Goal: Transaction & Acquisition: Purchase product/service

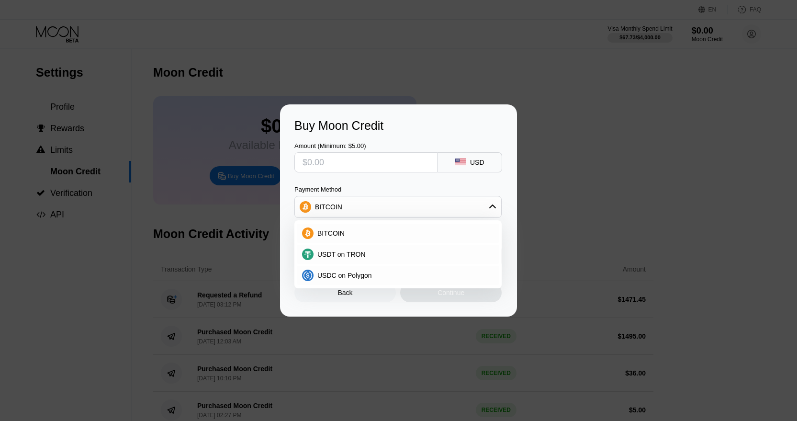
click at [638, 289] on div "Buy Moon Credit Amount (Minimum: $5.00) USD Payment Method BITCOIN BITCOIN USDT…" at bounding box center [398, 210] width 797 height 212
click at [618, 274] on div "Buy Moon Credit Amount (Minimum: $5.00) USD Payment Method BITCOIN BITCOIN USDT…" at bounding box center [398, 210] width 797 height 212
click at [355, 222] on div "BITCOIN USDT on TRON USDC on Polygon" at bounding box center [397, 254] width 207 height 68
click at [355, 216] on div "BITCOIN" at bounding box center [397, 207] width 207 height 22
click at [359, 210] on div "BITCOIN" at bounding box center [398, 206] width 206 height 19
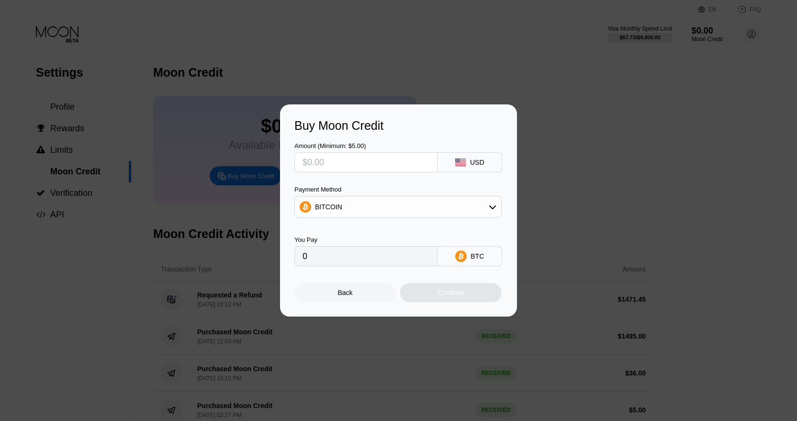
click at [367, 305] on div "Buy Moon Credit Amount (Minimum: $5.00) USD Payment Method BITCOIN You Pay 0 BT…" at bounding box center [398, 210] width 237 height 212
click at [372, 293] on div "Back" at bounding box center [344, 292] width 101 height 19
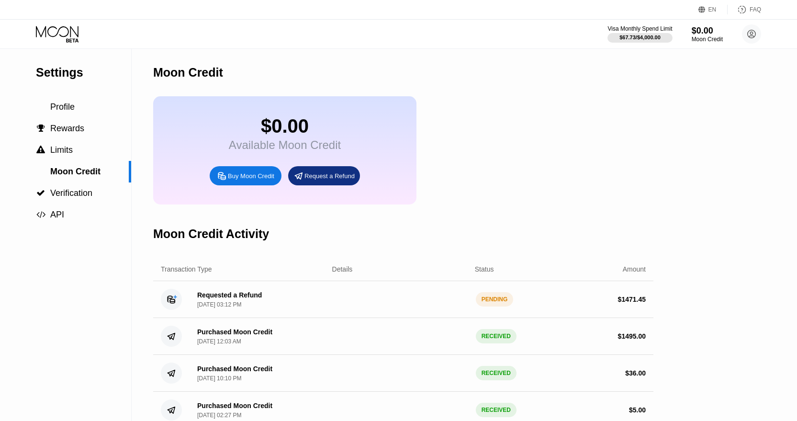
click at [266, 173] on div "Buy Moon Credit" at bounding box center [251, 176] width 46 height 8
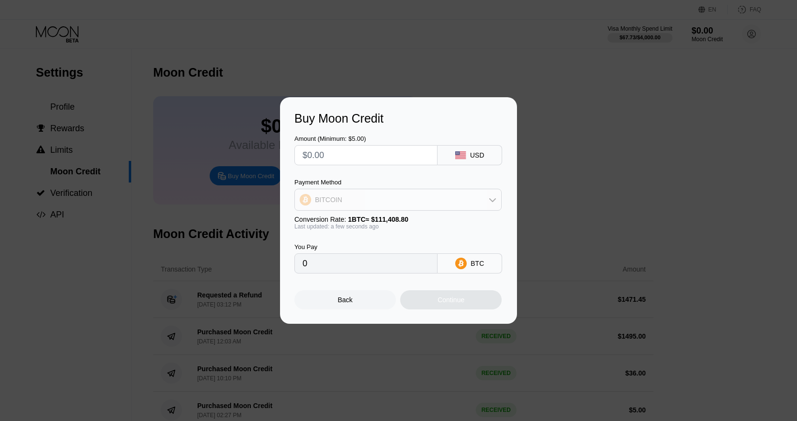
click at [415, 208] on div "BITCOIN" at bounding box center [398, 199] width 206 height 19
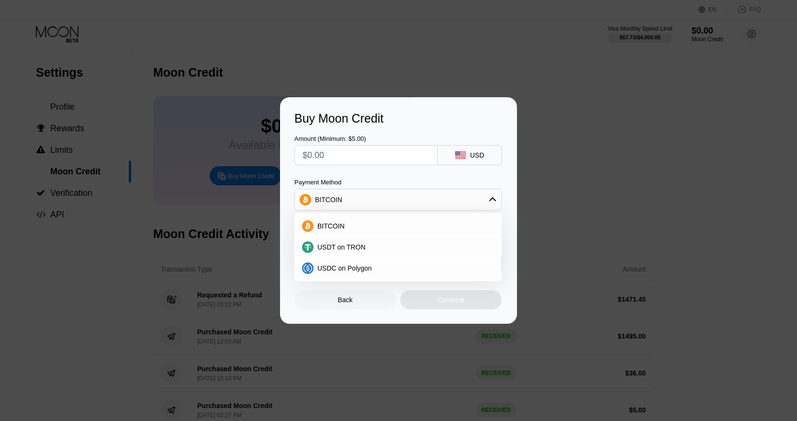
click at [326, 176] on div "Amount (Minimum: $5.00) USD Payment Method BITCOIN BITCOIN USDT on TRON USDC on…" at bounding box center [398, 199] width 208 height 148
click at [392, 200] on div "BITCOIN" at bounding box center [398, 199] width 206 height 19
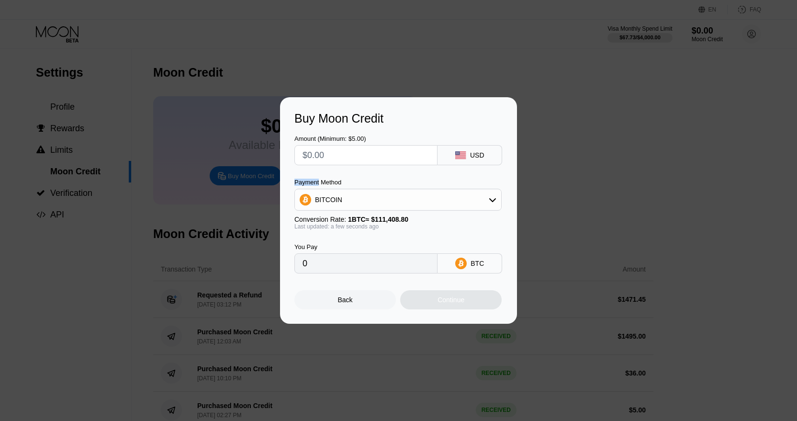
click at [392, 200] on div "BITCOIN" at bounding box center [398, 199] width 206 height 19
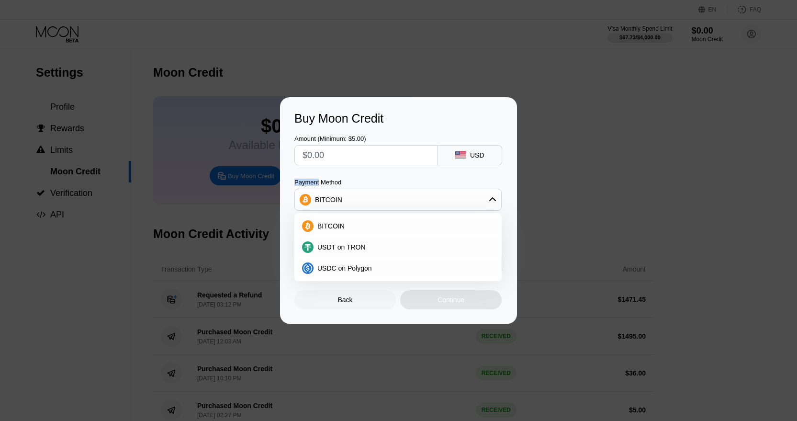
click at [392, 200] on div "BITCOIN" at bounding box center [398, 199] width 206 height 19
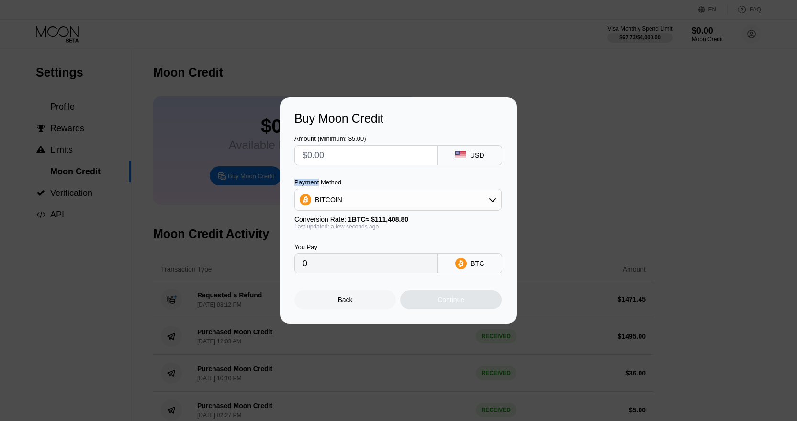
click at [392, 200] on div "BITCOIN" at bounding box center [398, 199] width 206 height 19
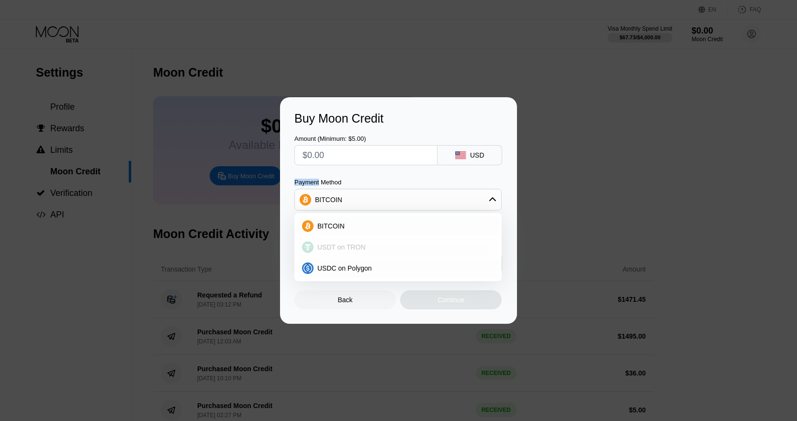
click at [343, 251] on span "USDT on TRON" at bounding box center [341, 247] width 48 height 8
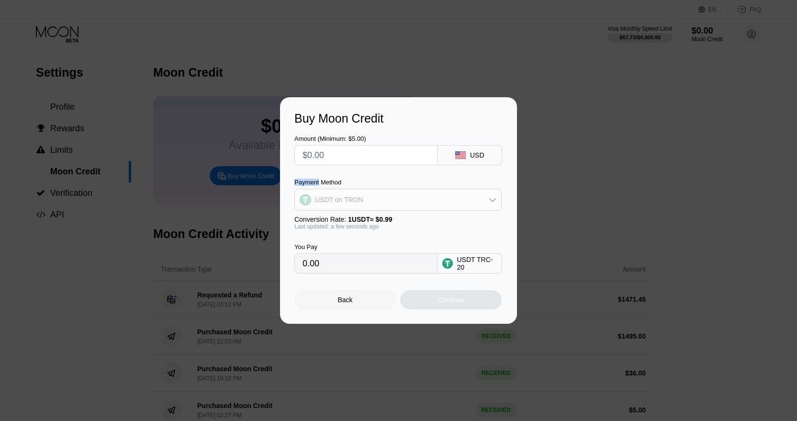
click at [385, 201] on div "USDT on TRON" at bounding box center [398, 199] width 206 height 19
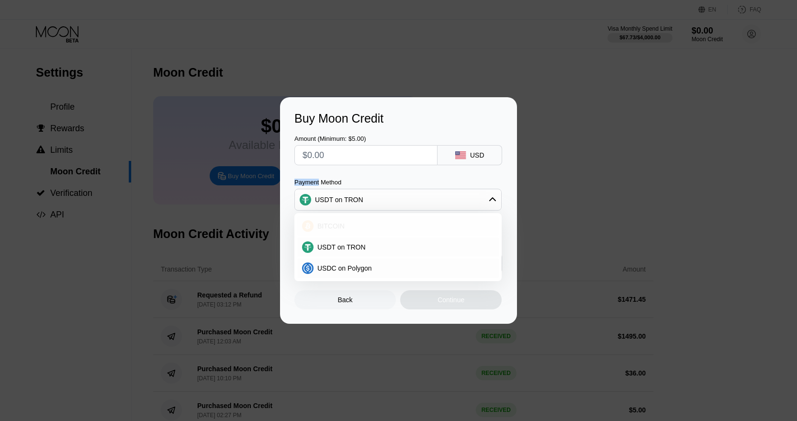
click at [370, 216] on div "BITCOIN" at bounding box center [398, 225] width 202 height 19
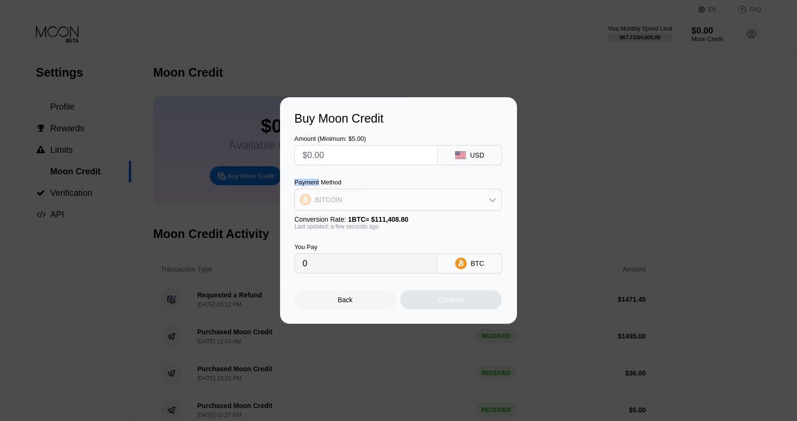
click at [384, 193] on div "BITCOIN" at bounding box center [398, 199] width 206 height 19
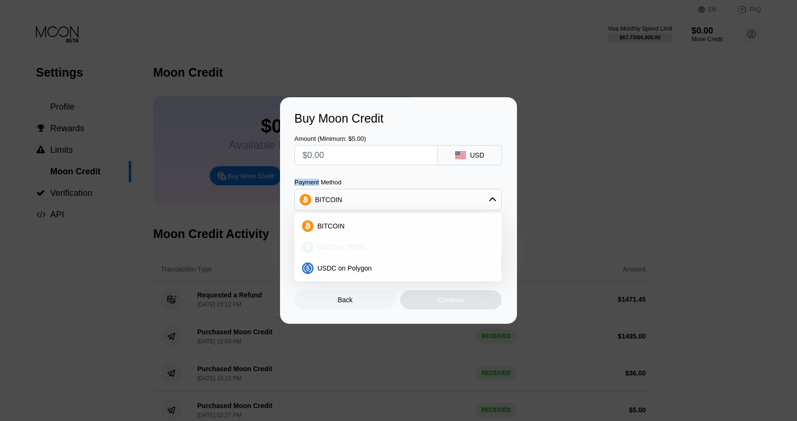
click at [365, 242] on div "USDT on TRON" at bounding box center [398, 246] width 202 height 19
type input "0.00"
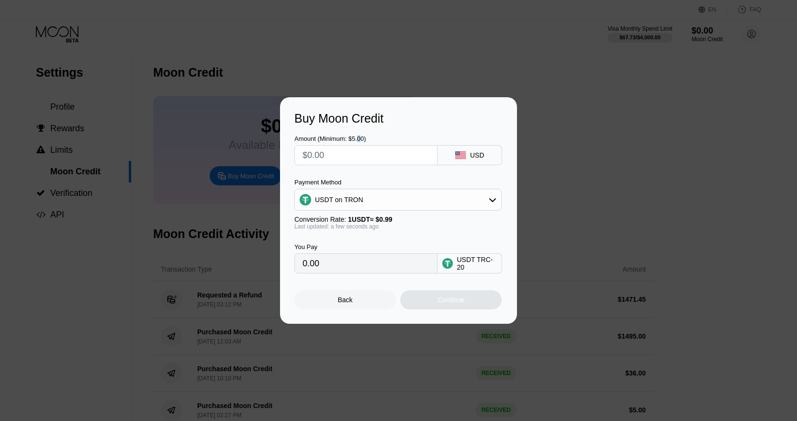
click at [362, 138] on div "Amount (Minimum: $5.00)" at bounding box center [365, 138] width 143 height 7
click at [358, 152] on input "text" at bounding box center [365, 155] width 127 height 19
type input "$2"
type input "2.02"
type input "$22"
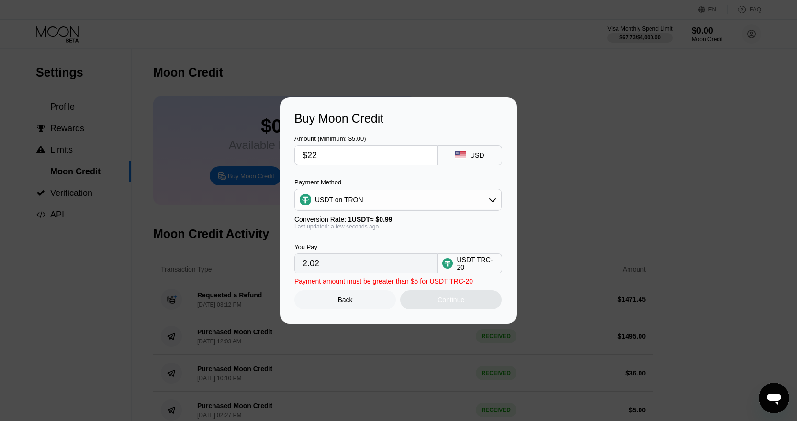
type input "22.22"
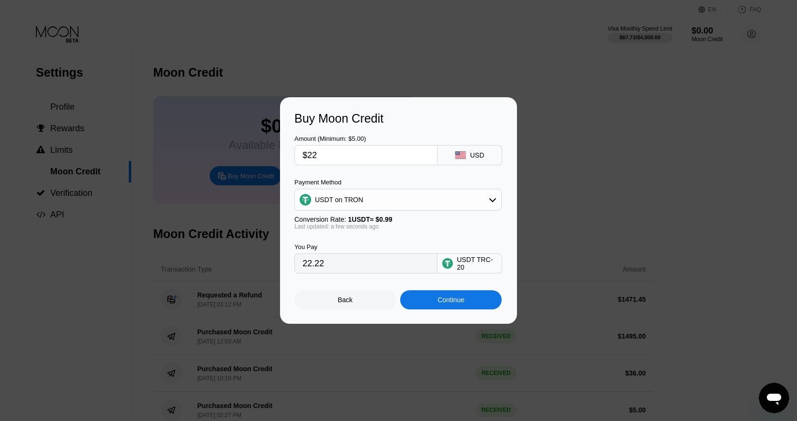
type input "$22"
click at [452, 300] on div "Continue" at bounding box center [450, 300] width 27 height 8
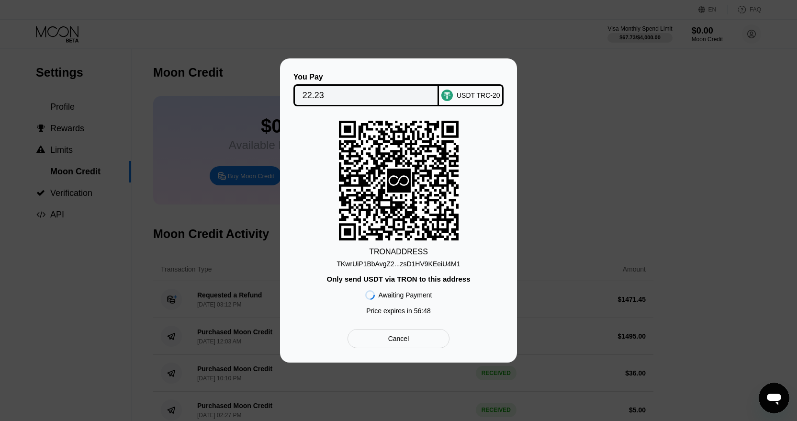
click at [421, 266] on div "TKwrUiP1BbAvgZ2...zsD1HV9KEeiU4M1" at bounding box center [397, 264] width 123 height 8
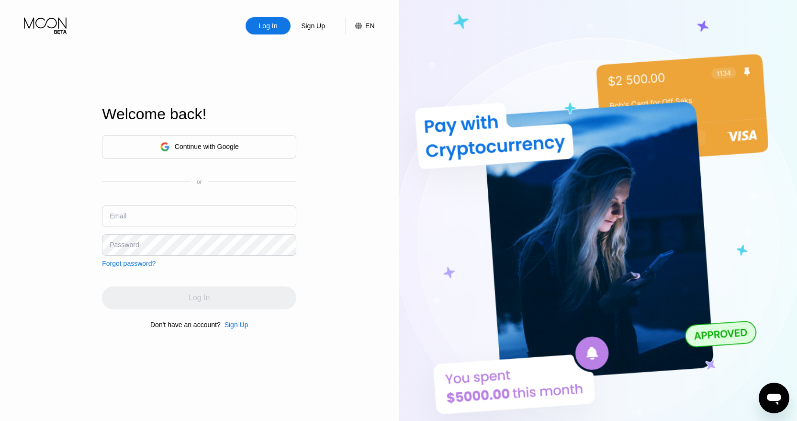
click at [252, 25] on div "Log In" at bounding box center [268, 25] width 45 height 17
click at [233, 147] on div "Continue with Google" at bounding box center [207, 147] width 64 height 8
